Goal: Contribute content: Add original content to the website for others to see

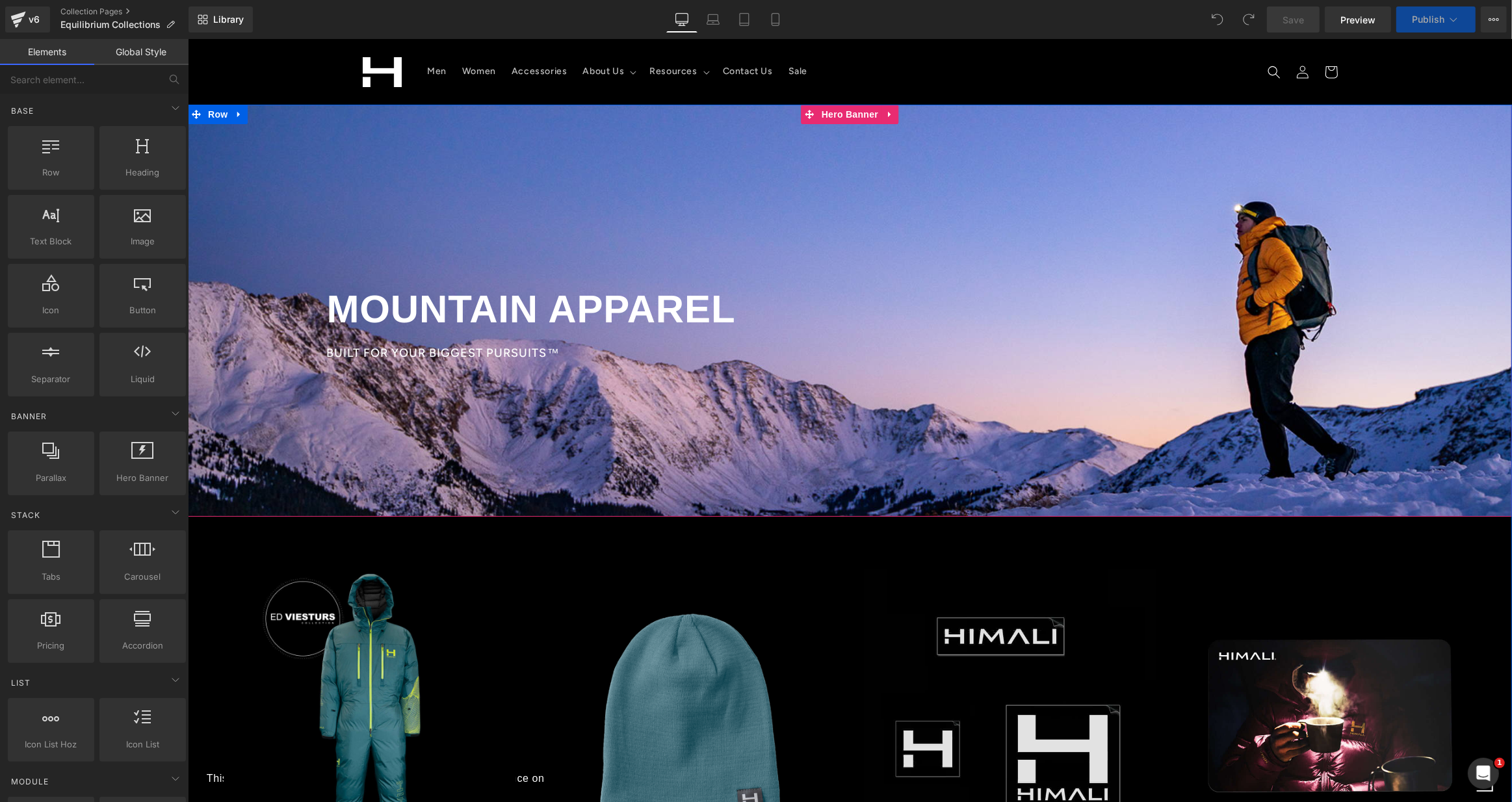
click at [745, 218] on div at bounding box center [849, 311] width 1325 height 412
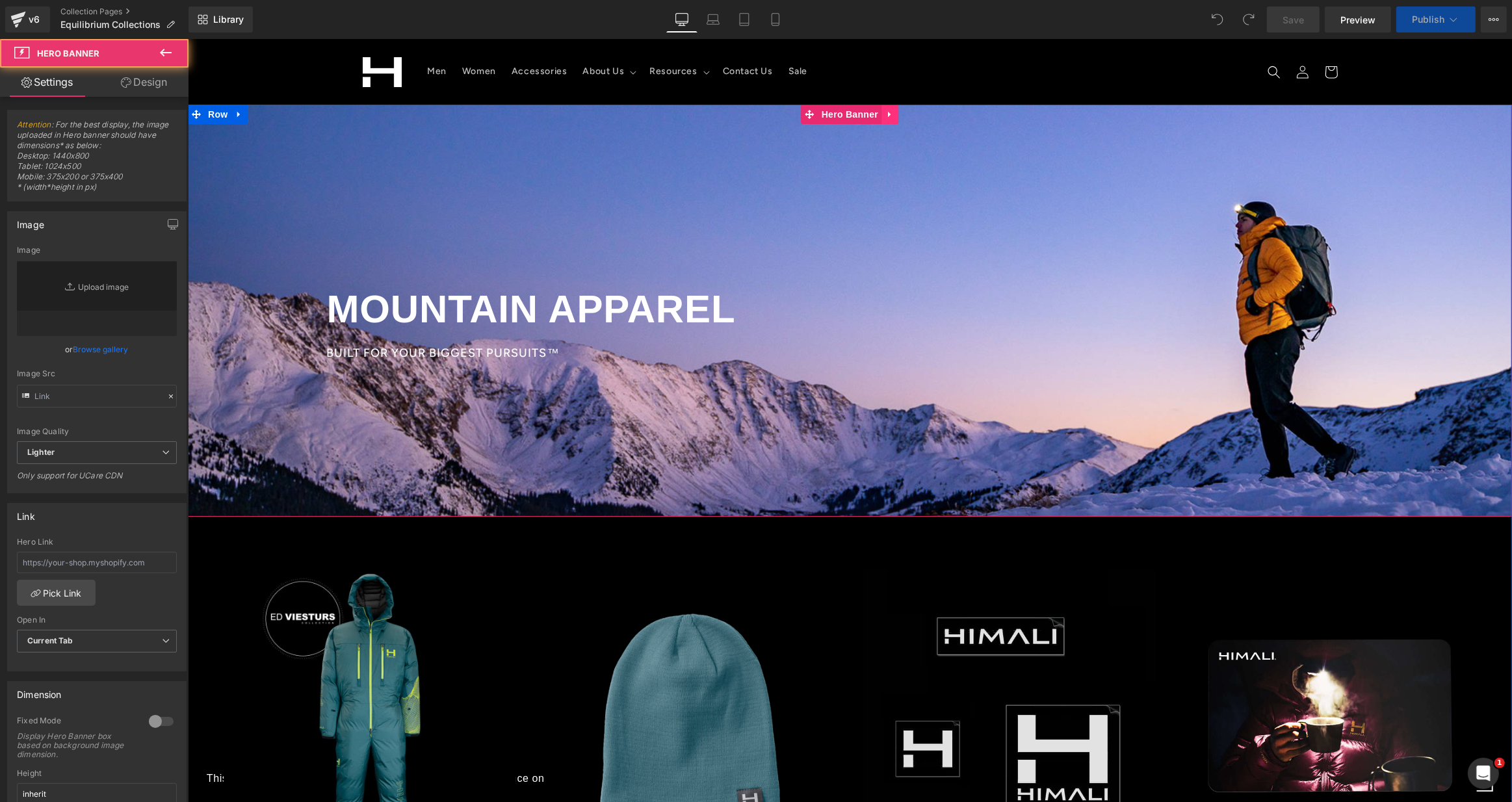
type input "[URL][DOMAIN_NAME]"
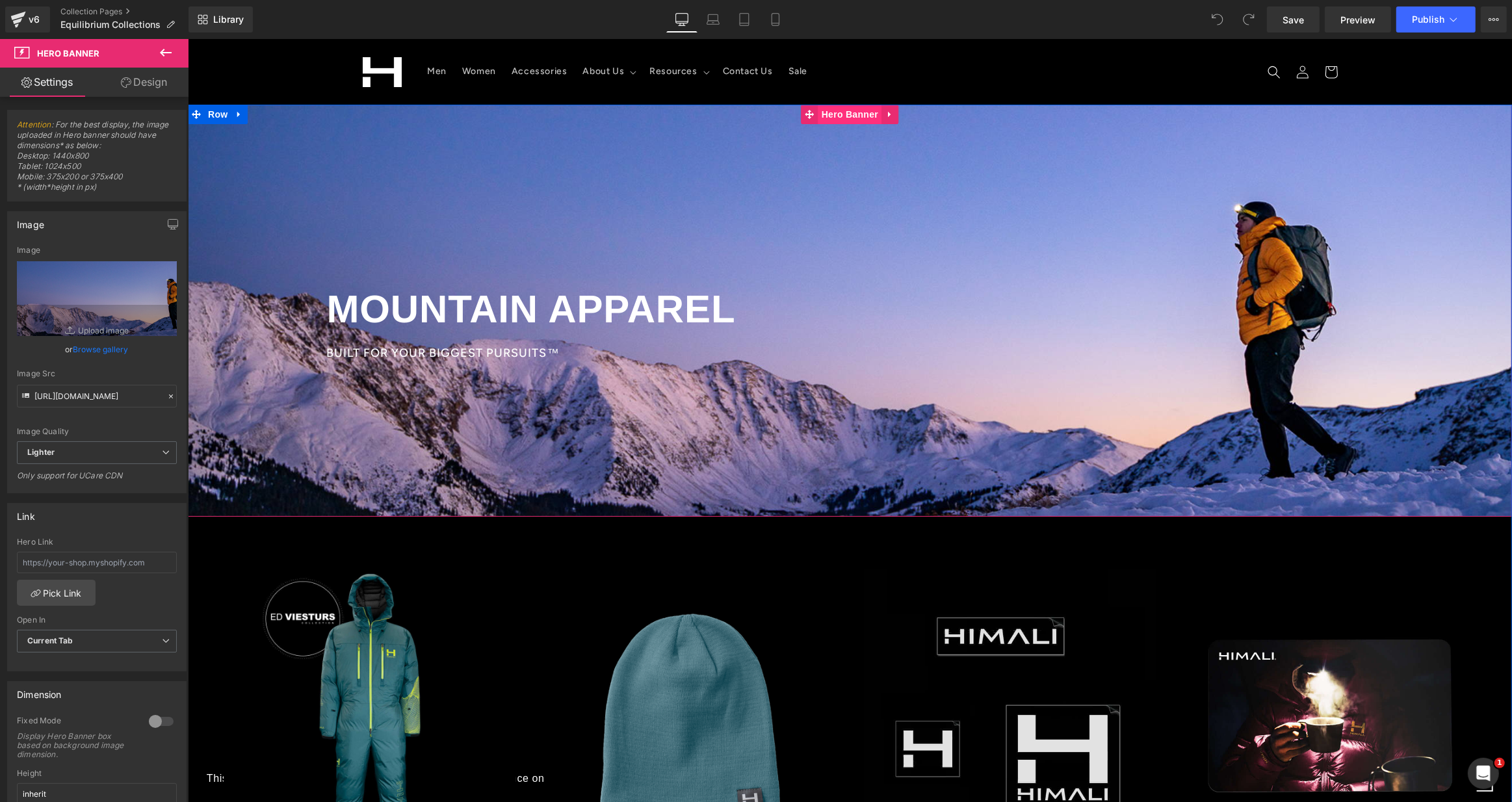
click at [855, 117] on span "Hero Banner" at bounding box center [849, 114] width 63 height 20
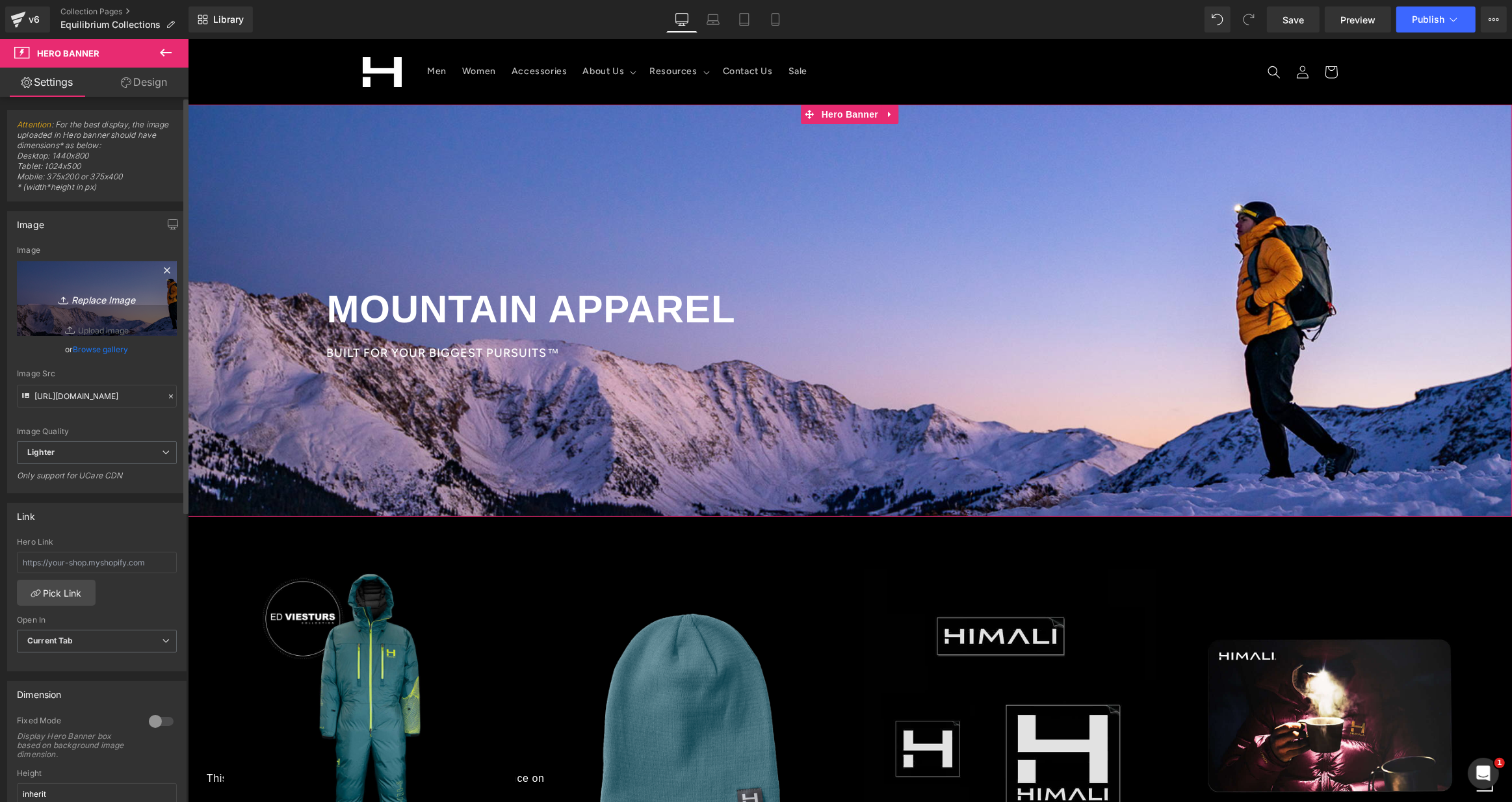
click at [111, 299] on icon "Replace Image" at bounding box center [97, 298] width 104 height 16
type input "C:\fakepath\HIMALI-Ascent-Hoodie-Primaloft-Insulated-Hoodie-Ofwidth-Climbing-[P…"
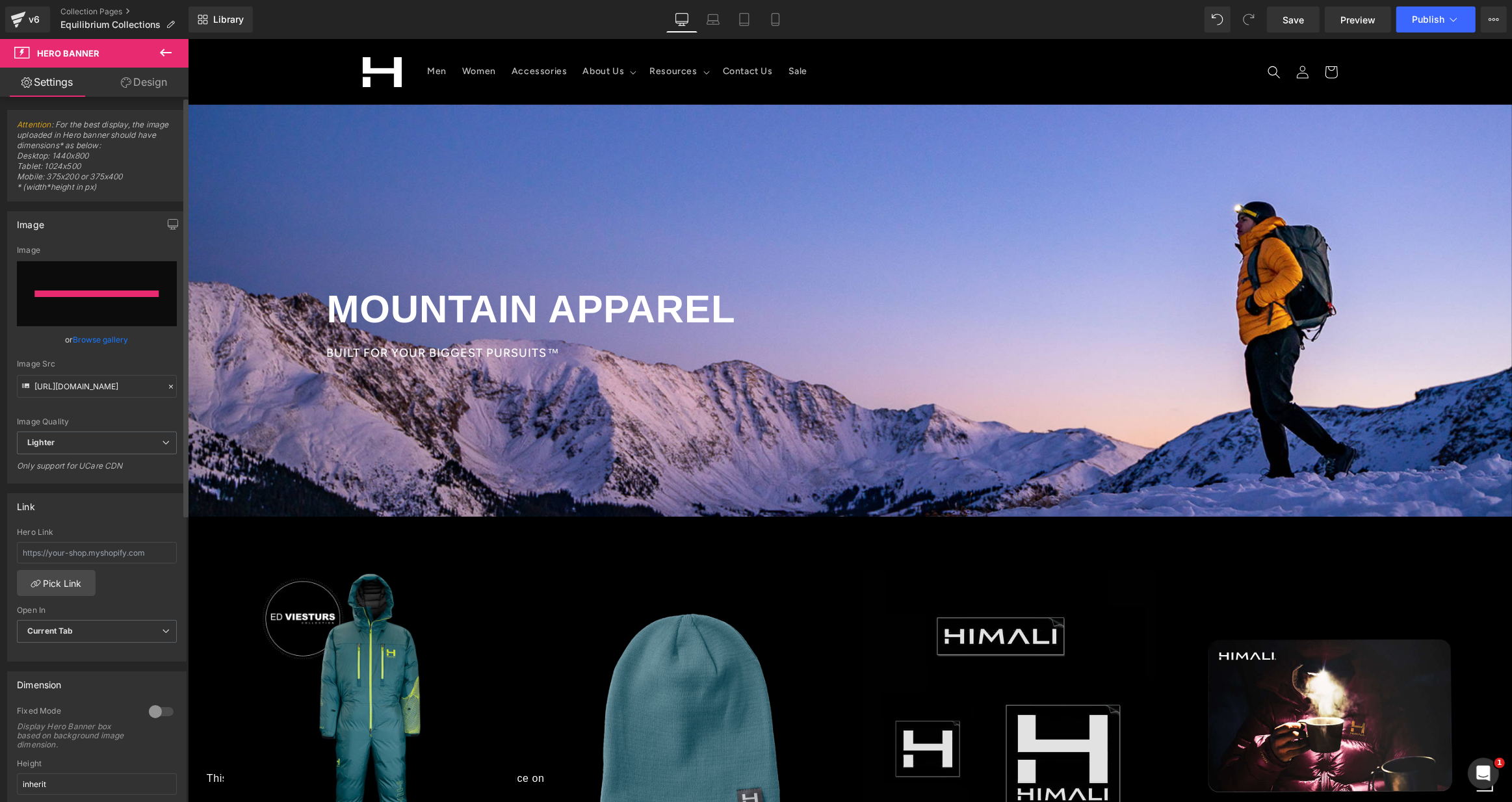
type input "[URL][DOMAIN_NAME][PERSON_NAME]"
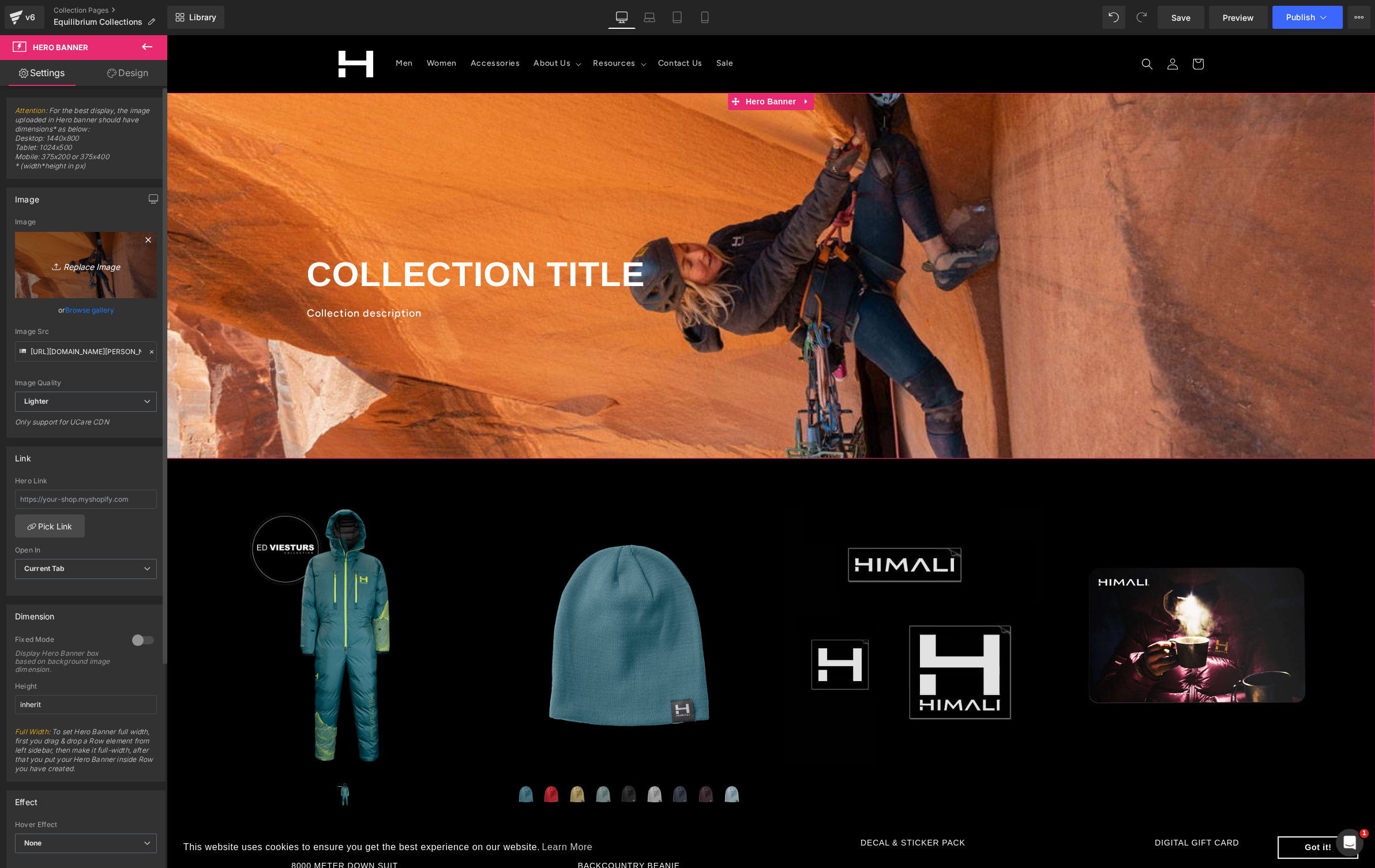
click at [79, 262] on icon "Replace Image" at bounding box center [86, 265] width 92 height 14
type input "C:\fakepath\web-HIMALI-pursuit-tank-equilibirum-stretch-pant-lead-climbing_1024…"
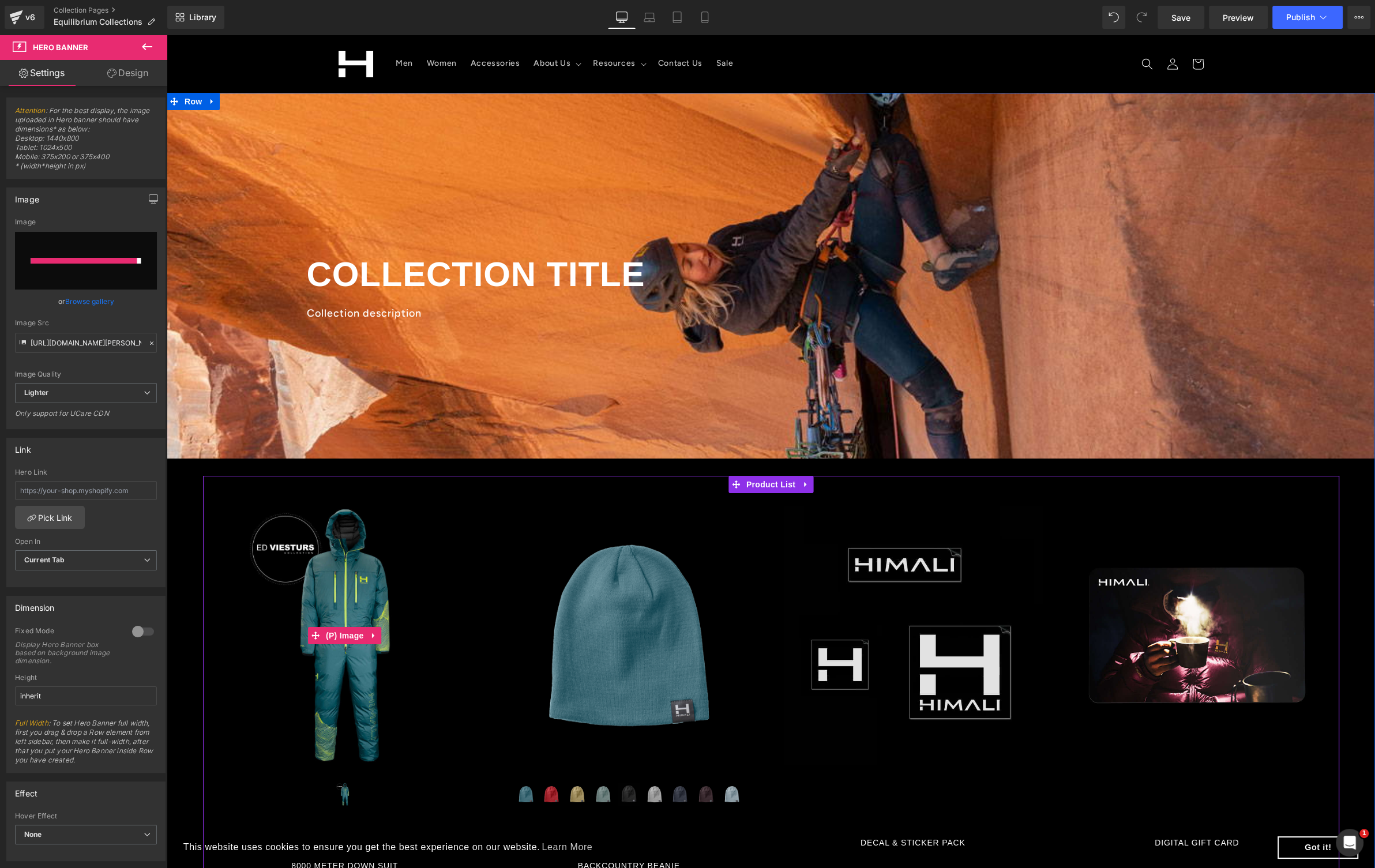
type input "[URL][DOMAIN_NAME]"
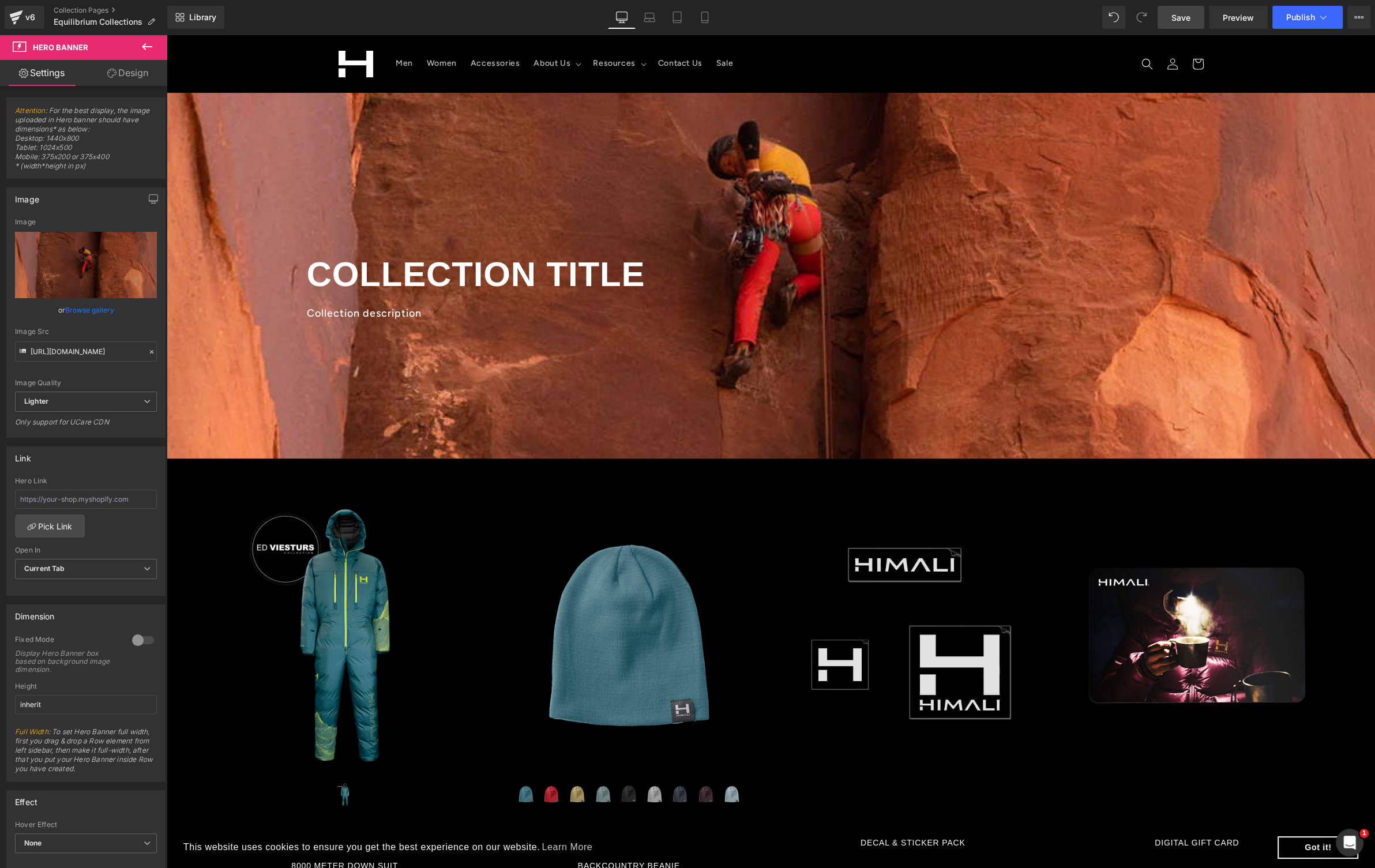
click at [1180, 14] on span "Save" at bounding box center [1181, 18] width 19 height 13
click at [1183, 24] on link "Save" at bounding box center [1181, 18] width 47 height 23
click at [1325, 21] on icon at bounding box center [1323, 18] width 12 height 12
click at [1336, 18] on button "Publish" at bounding box center [1307, 18] width 70 height 23
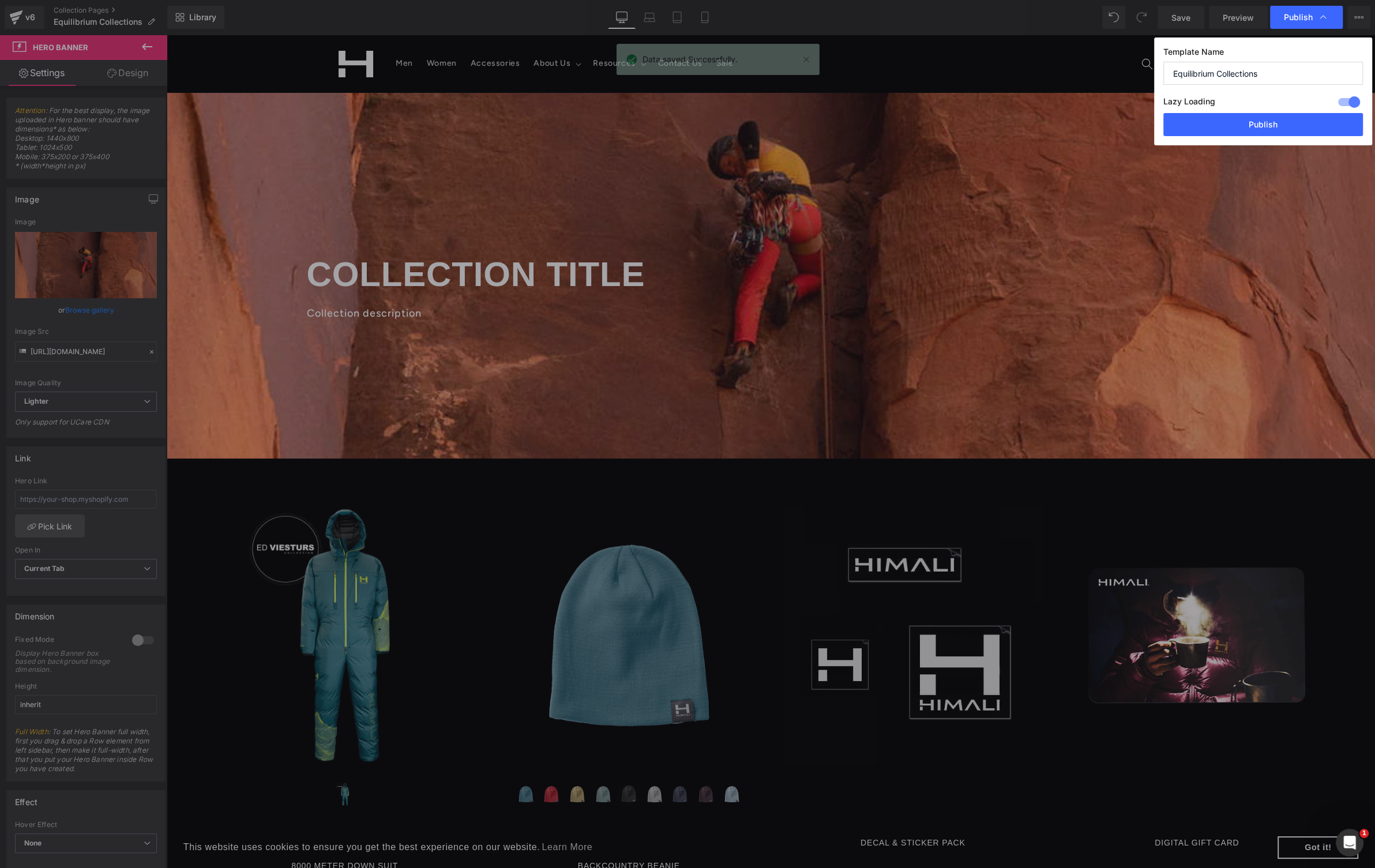
click at [1271, 76] on input "Equilibrium Collections" at bounding box center [1263, 74] width 200 height 23
type input "Equilibrium Collection"
click at [1282, 102] on div "Lazy Loading Build Upgrade plan to unlock" at bounding box center [1263, 104] width 200 height 19
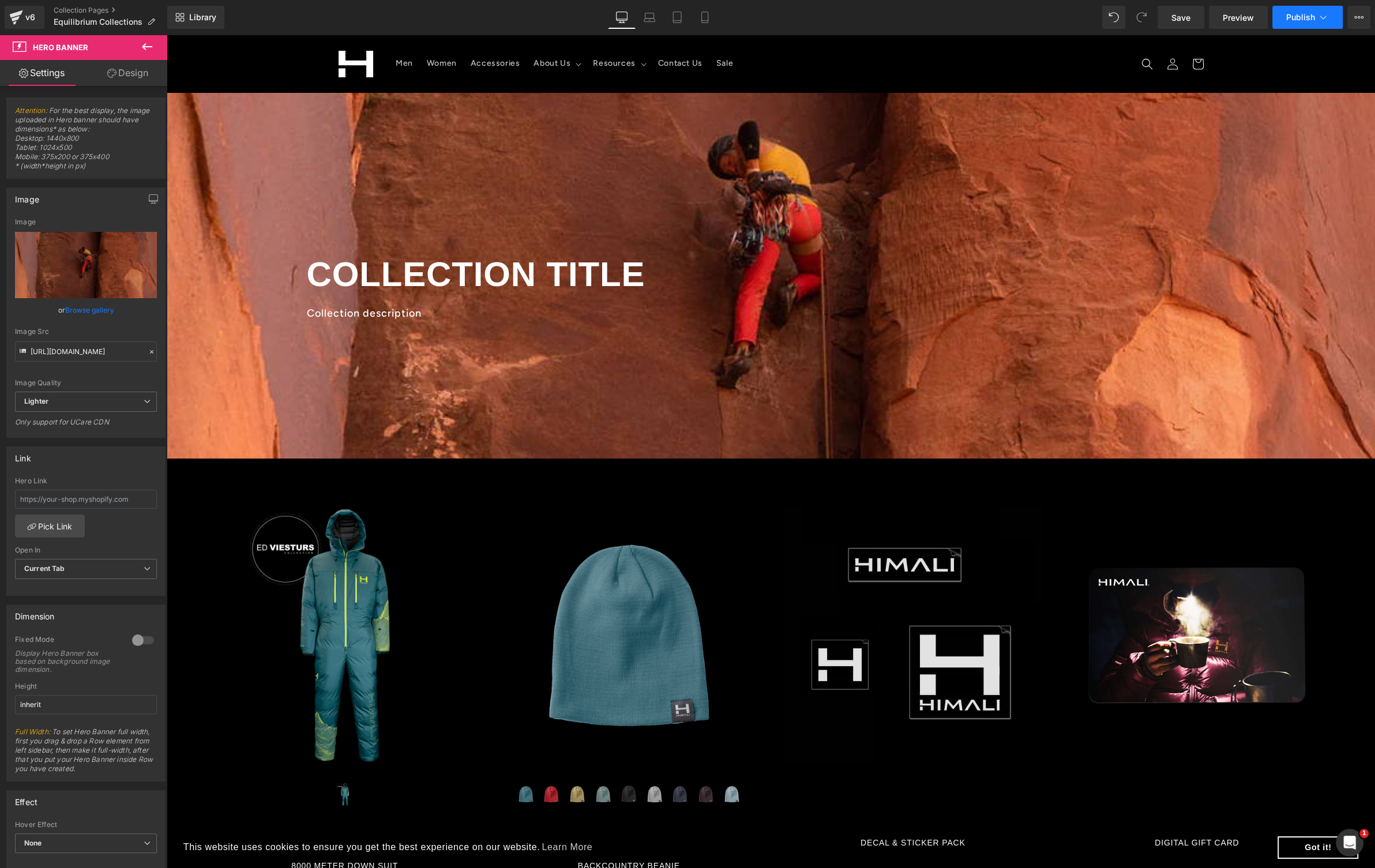
click at [1317, 19] on icon at bounding box center [1323, 18] width 12 height 12
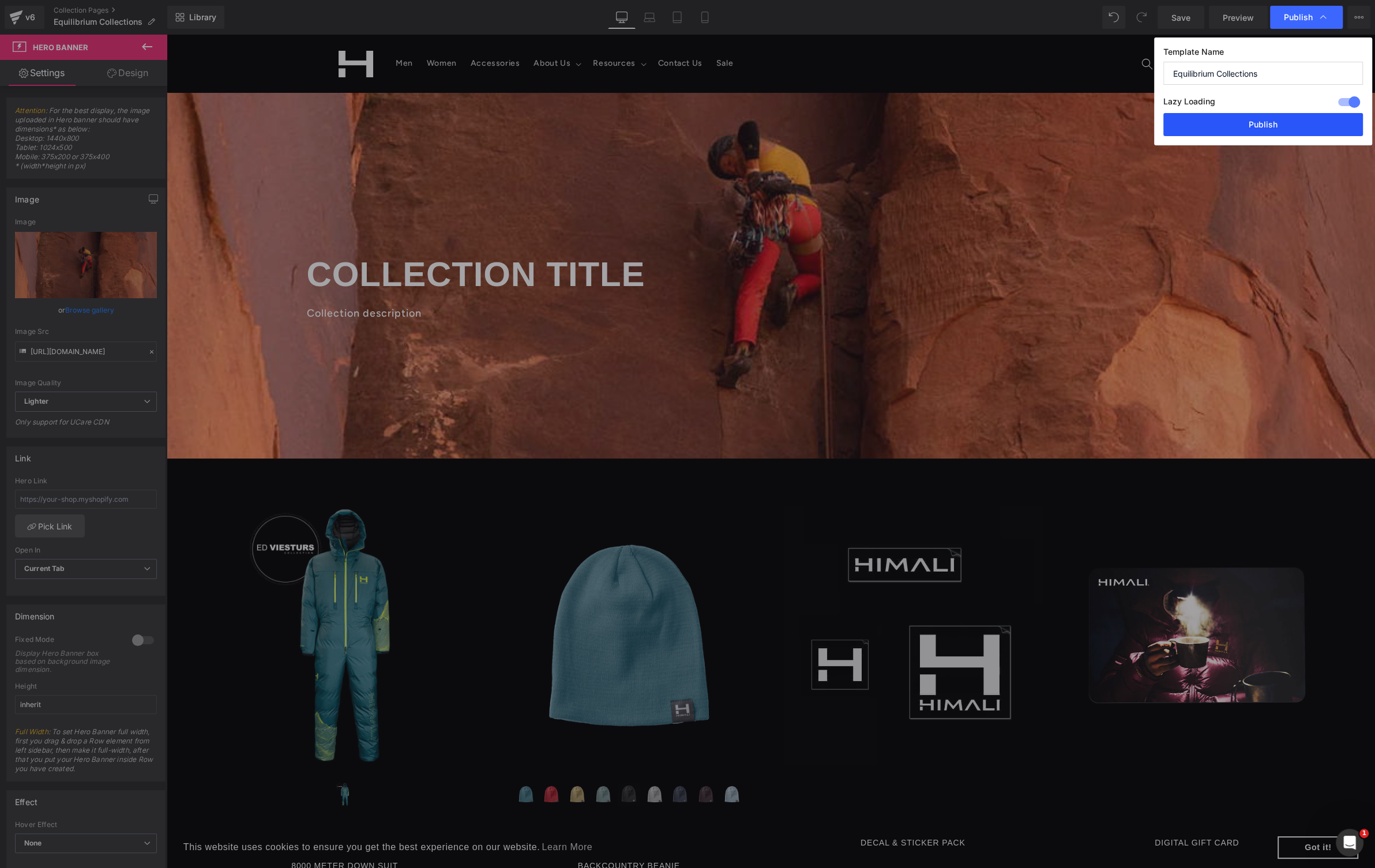
click at [1287, 126] on button "Publish" at bounding box center [1263, 124] width 200 height 23
